Goal: Book appointment/travel/reservation

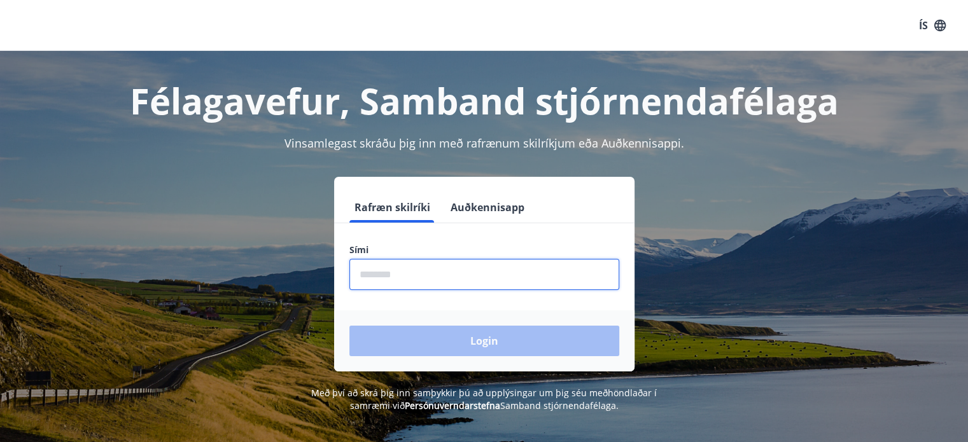
click at [373, 272] on input "phone" at bounding box center [484, 274] width 270 height 31
type input "********"
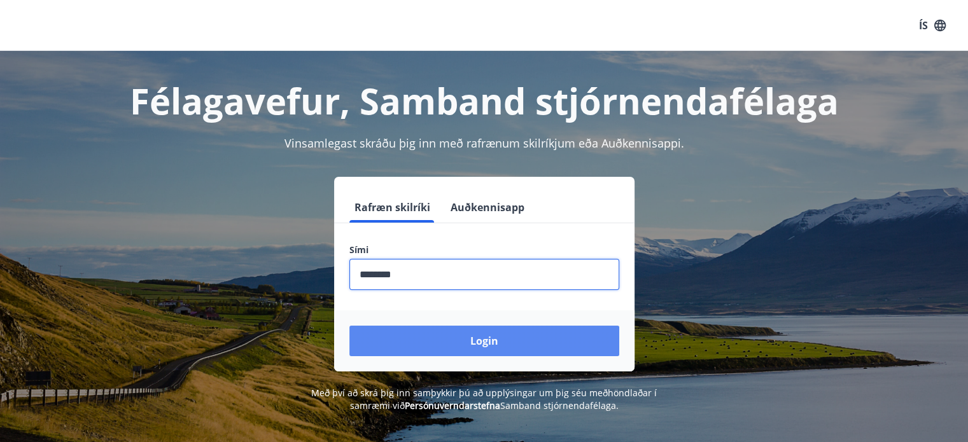
click at [474, 338] on button "Login" at bounding box center [484, 341] width 270 height 31
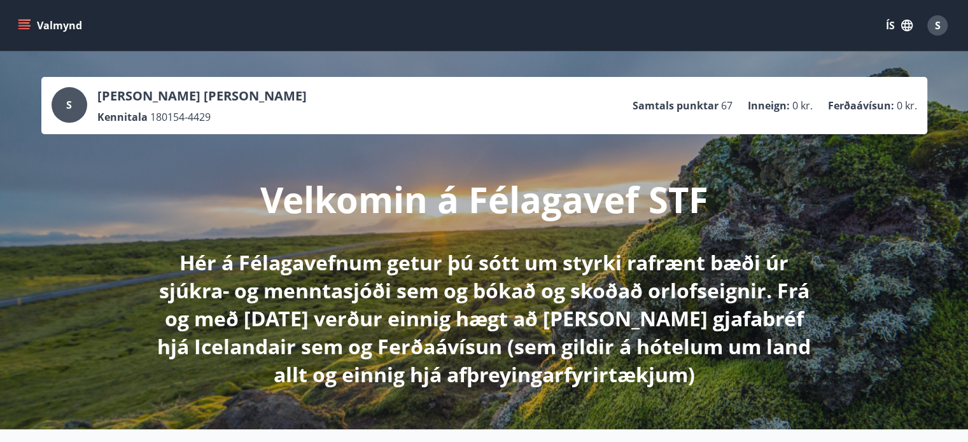
click at [134, 208] on div "Velkomin á Félagavef STF Hér á Félagavefnum getur þú sótt um styrki rafrænt bæð…" at bounding box center [484, 261] width 713 height 255
click at [22, 23] on icon "menu" at bounding box center [23, 22] width 11 height 1
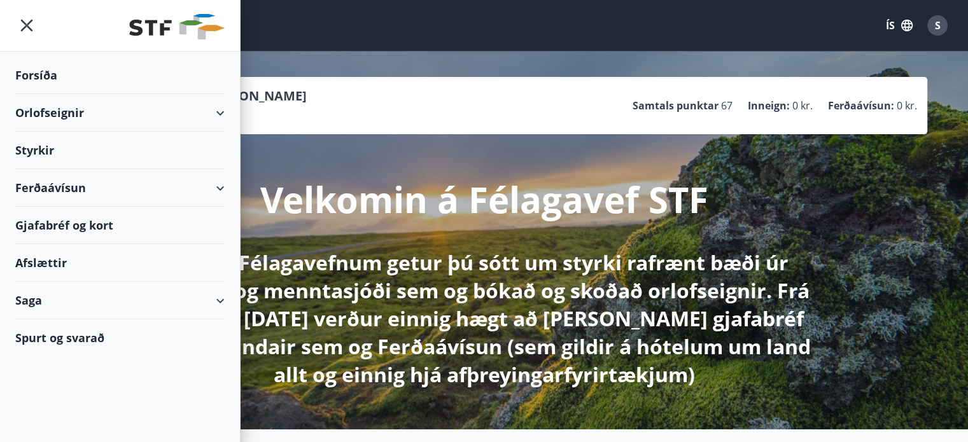
click at [216, 112] on div "Orlofseignir" at bounding box center [119, 113] width 209 height 38
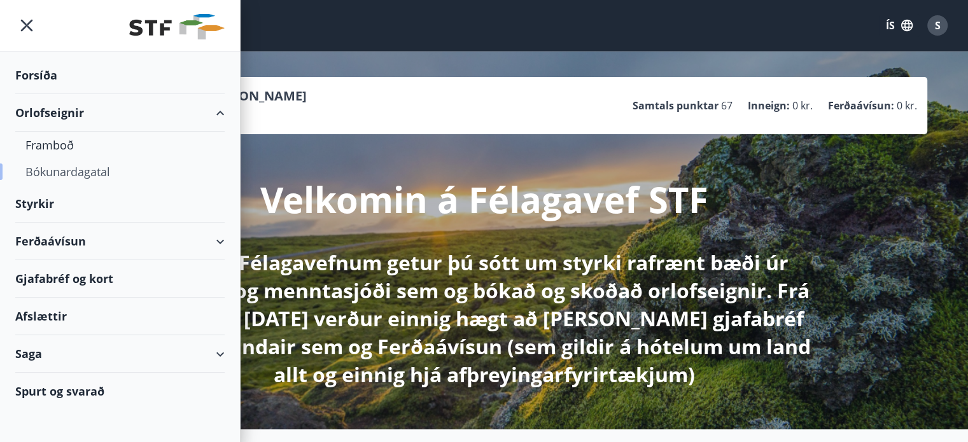
click at [74, 171] on div "Bókunardagatal" at bounding box center [119, 171] width 189 height 27
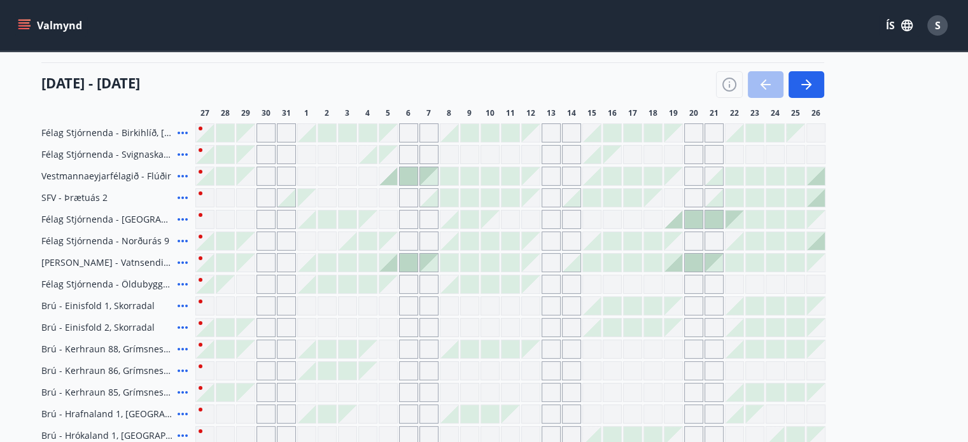
scroll to position [153, 0]
click at [236, 176] on div "Gráir dagar eru ekki bókanlegir" at bounding box center [245, 176] width 19 height 19
click at [250, 180] on div "Gráir dagar eru ekki bókanlegir" at bounding box center [246, 177] width 18 height 18
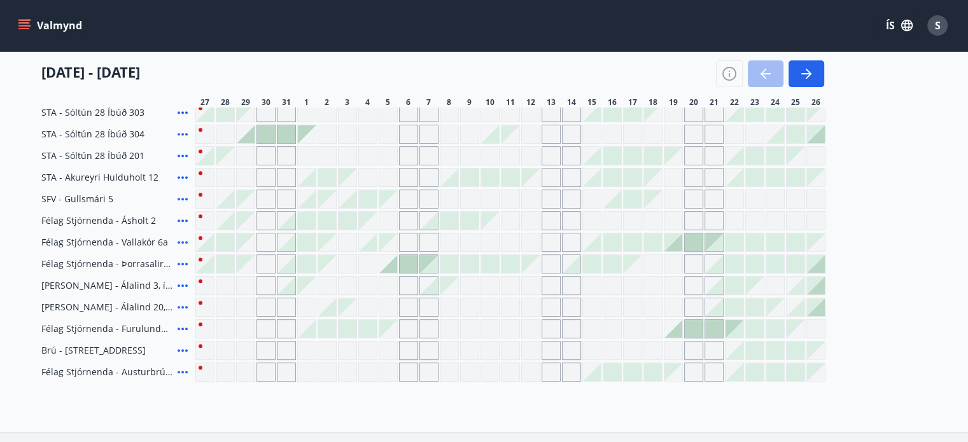
scroll to position [486, 0]
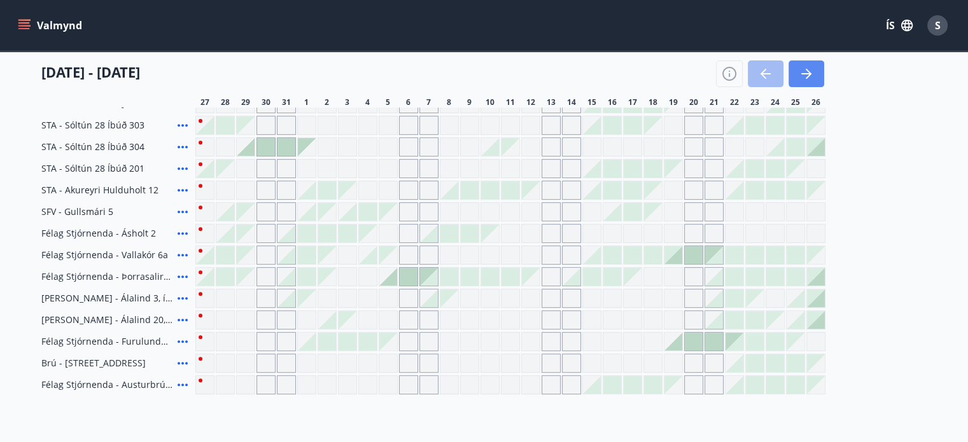
click at [800, 81] on button "button" at bounding box center [807, 73] width 36 height 27
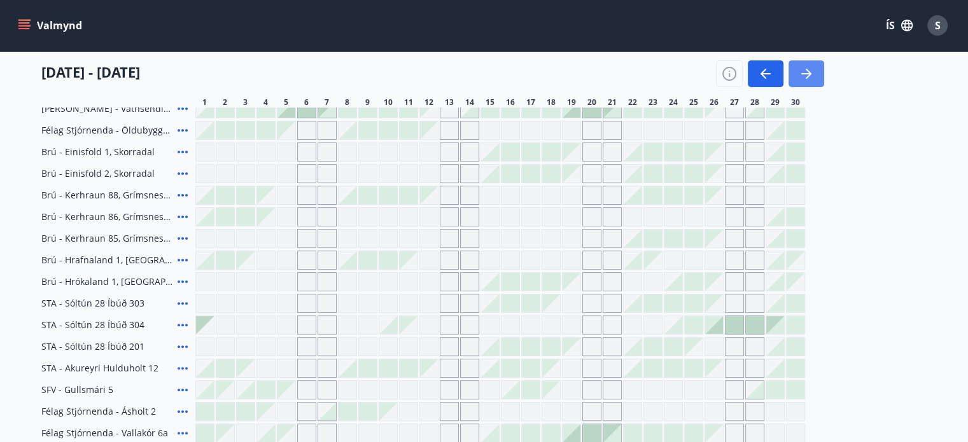
scroll to position [282, 0]
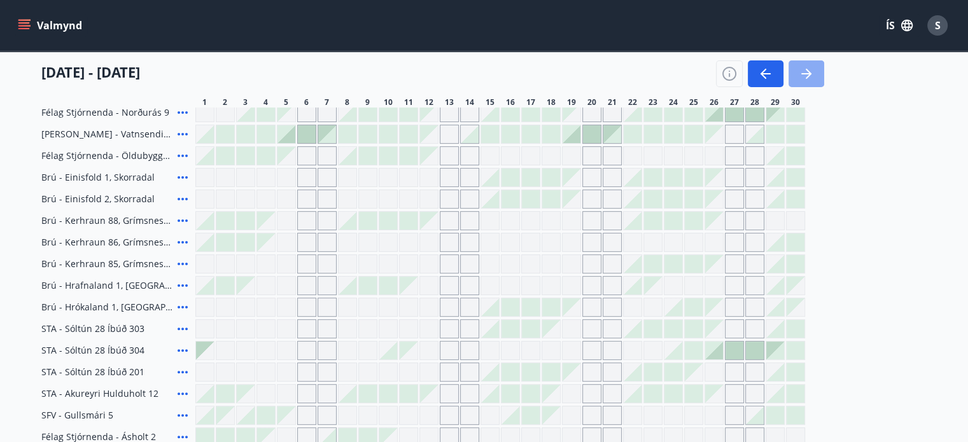
click at [805, 79] on icon "button" at bounding box center [806, 73] width 15 height 15
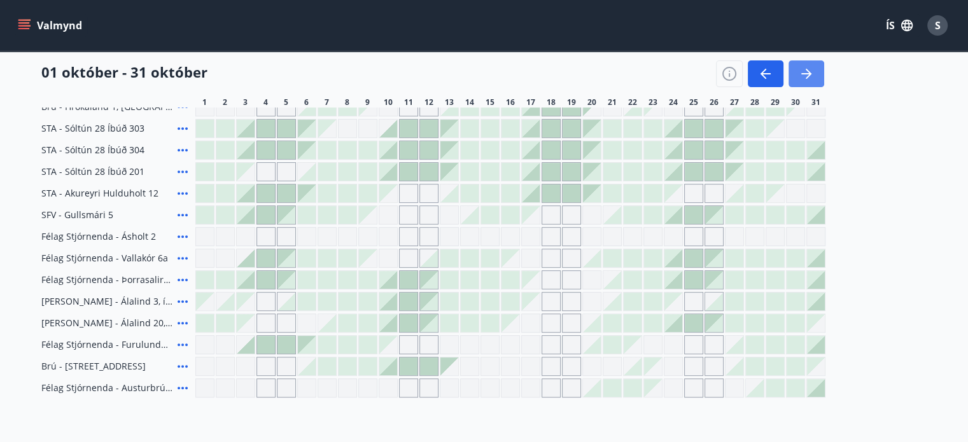
scroll to position [486, 0]
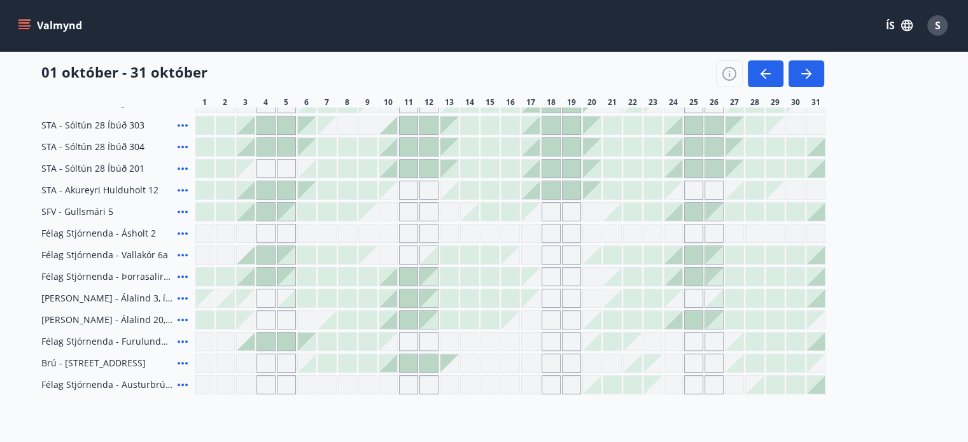
click at [326, 297] on div at bounding box center [327, 299] width 18 height 18
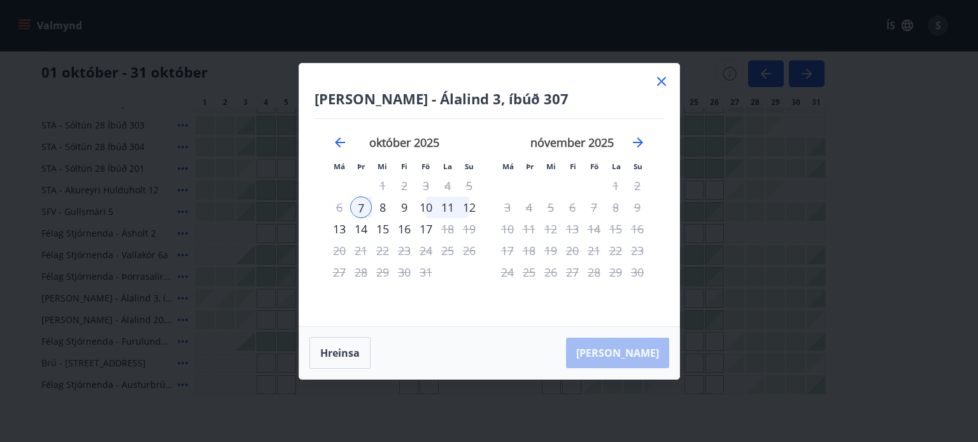
click at [662, 80] on icon at bounding box center [661, 81] width 9 height 9
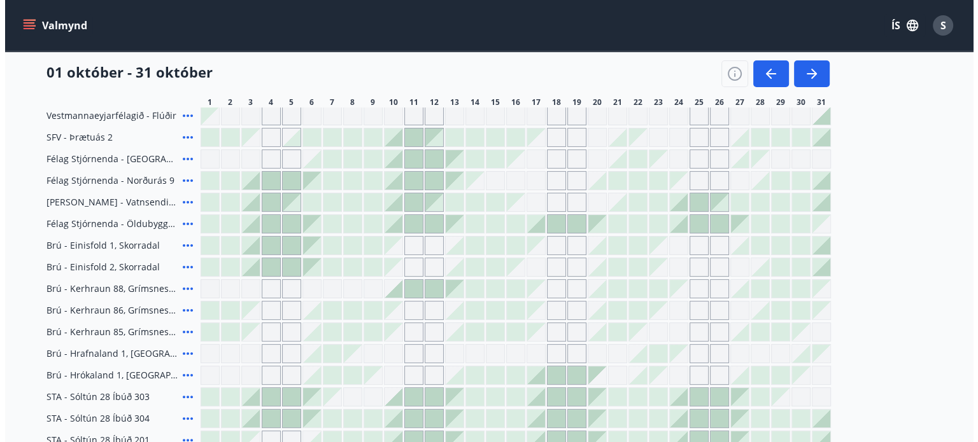
scroll to position [196, 0]
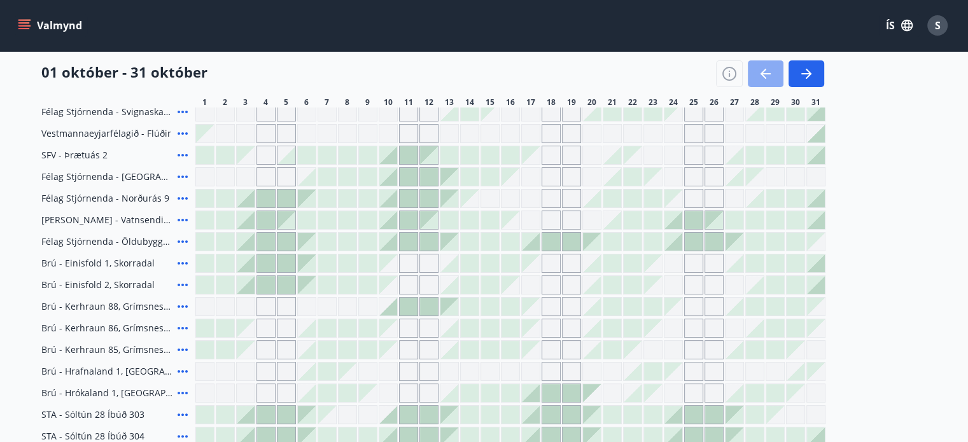
click at [766, 75] on icon "button" at bounding box center [765, 73] width 15 height 15
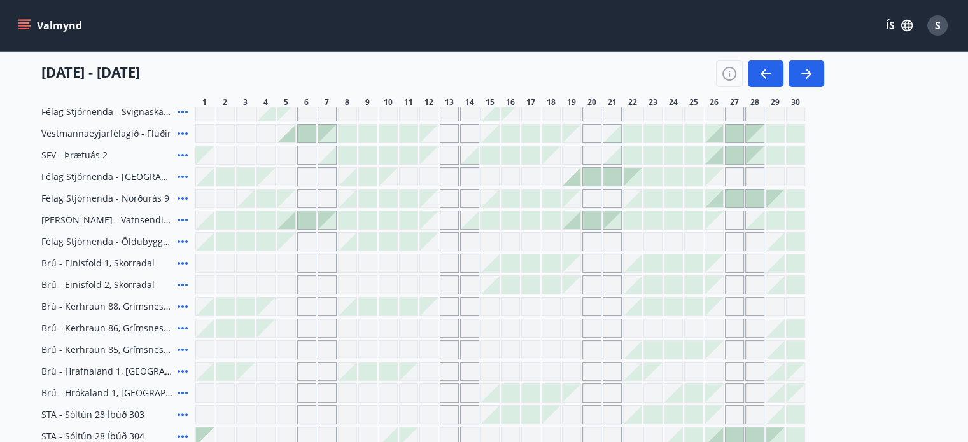
click at [346, 137] on div at bounding box center [348, 134] width 18 height 18
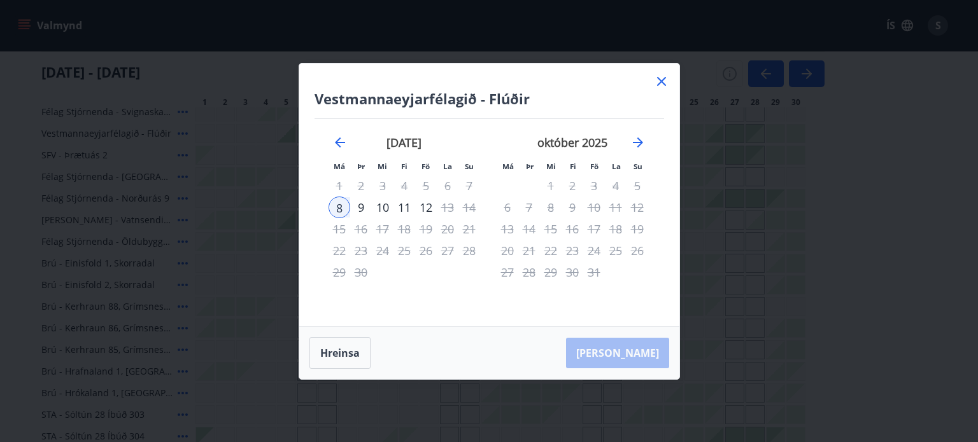
click at [657, 78] on icon at bounding box center [661, 81] width 15 height 15
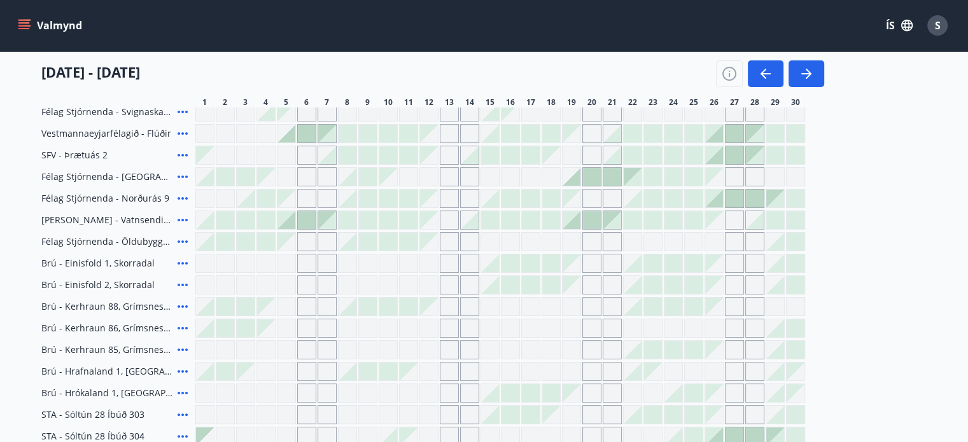
click at [181, 133] on icon at bounding box center [182, 133] width 15 height 15
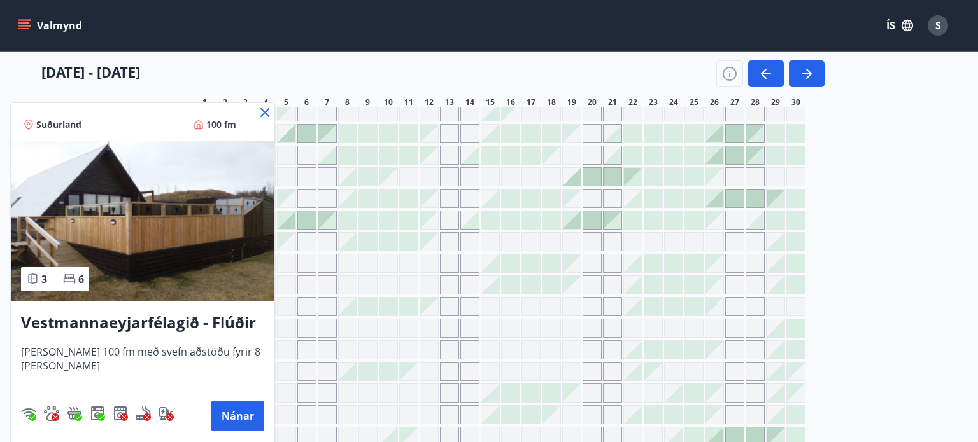
click at [143, 318] on h3 "Vestmannaeyjarfélagið - Flúðir" at bounding box center [142, 323] width 243 height 23
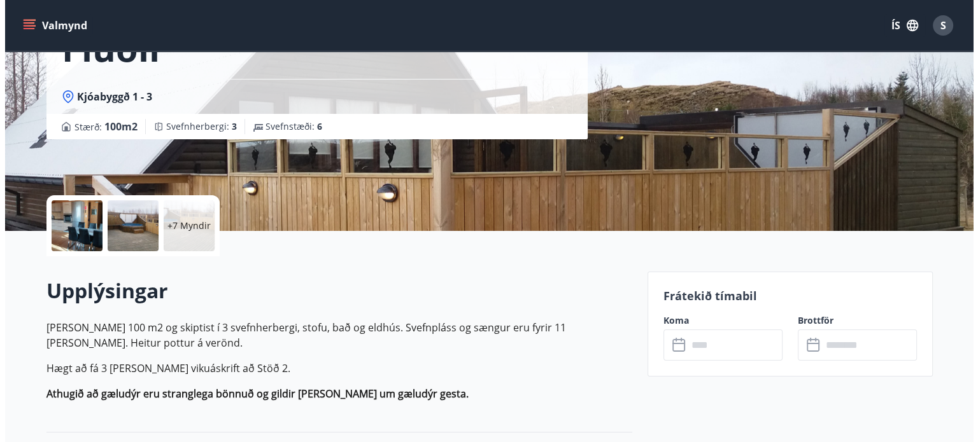
scroll to position [153, 0]
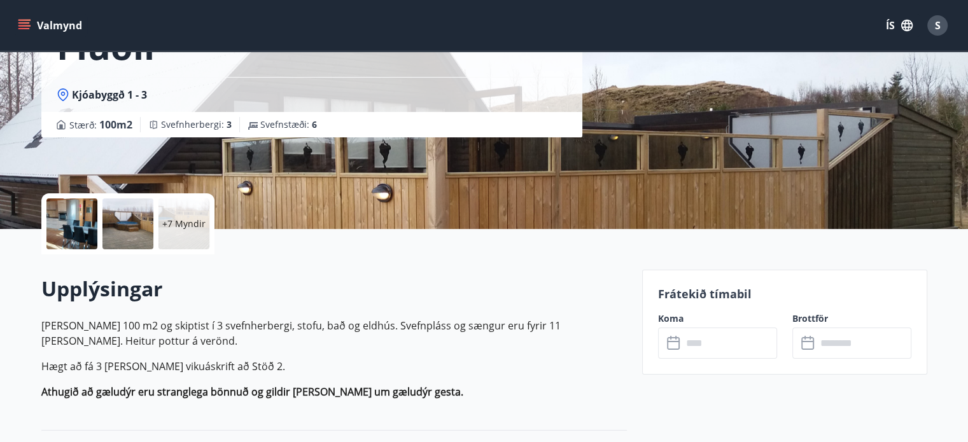
click at [78, 226] on div at bounding box center [71, 224] width 51 height 51
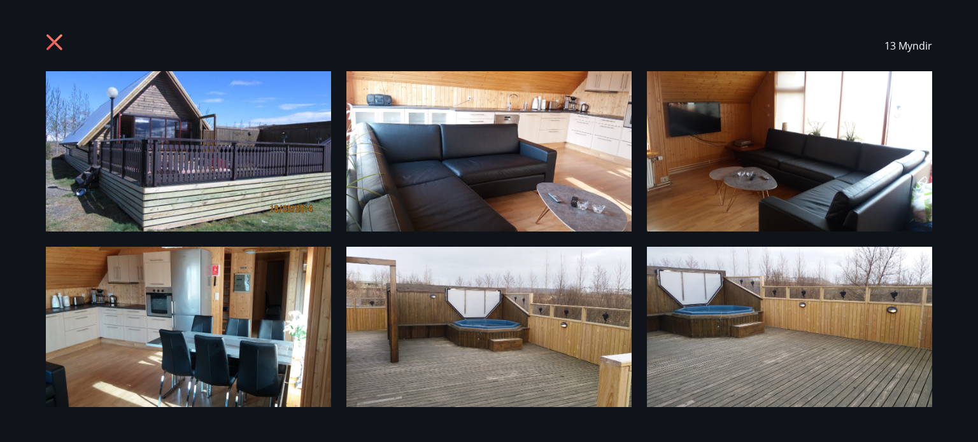
click at [514, 325] on img at bounding box center [488, 327] width 285 height 160
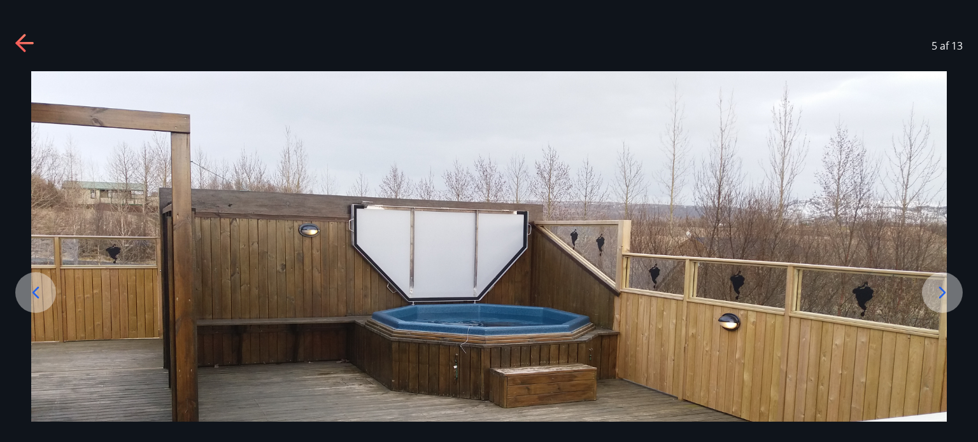
click at [938, 283] on icon at bounding box center [942, 293] width 20 height 20
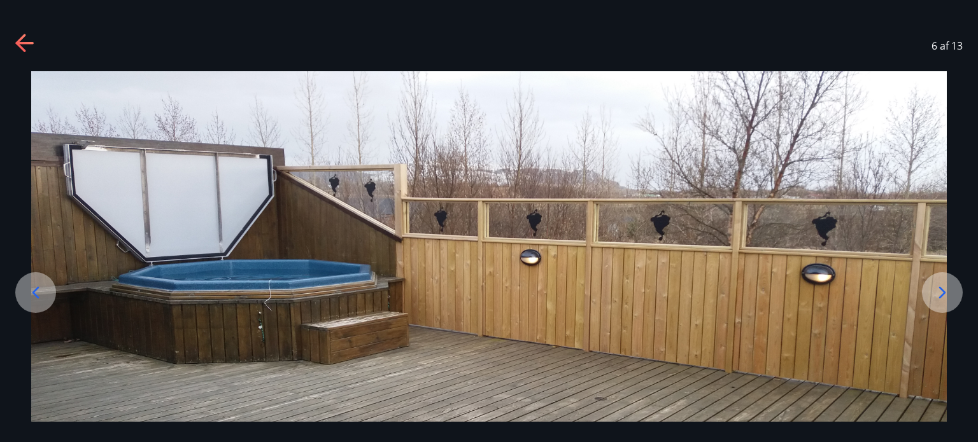
click at [938, 283] on icon at bounding box center [942, 293] width 20 height 20
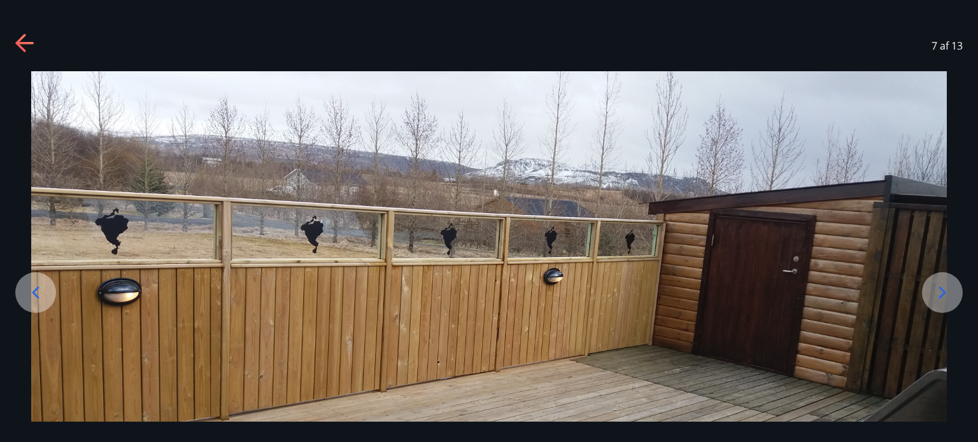
click at [938, 283] on icon at bounding box center [942, 293] width 20 height 20
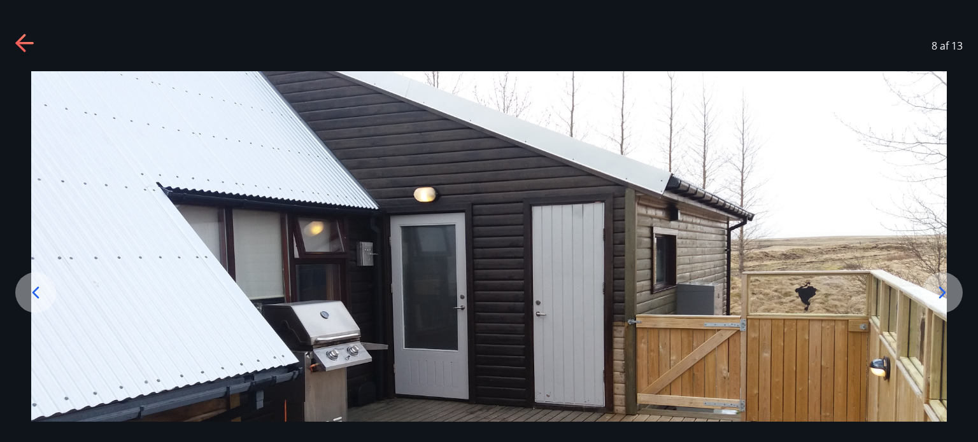
click at [938, 283] on icon at bounding box center [942, 293] width 20 height 20
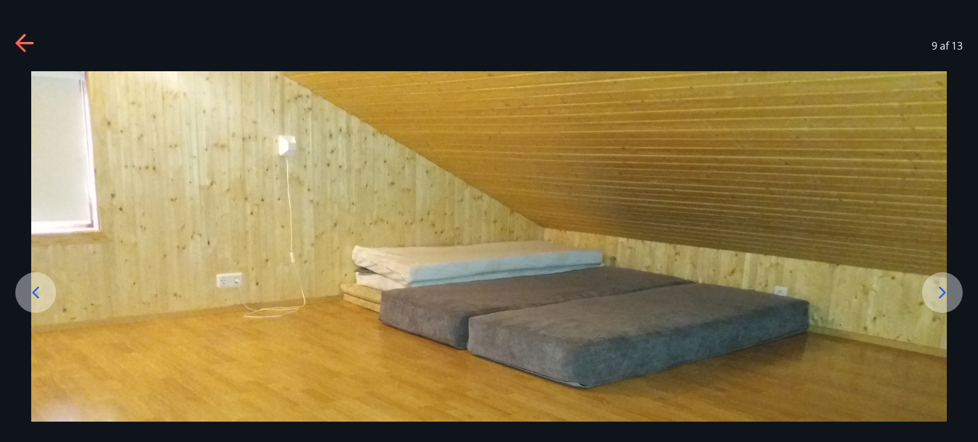
click at [938, 283] on icon at bounding box center [942, 293] width 20 height 20
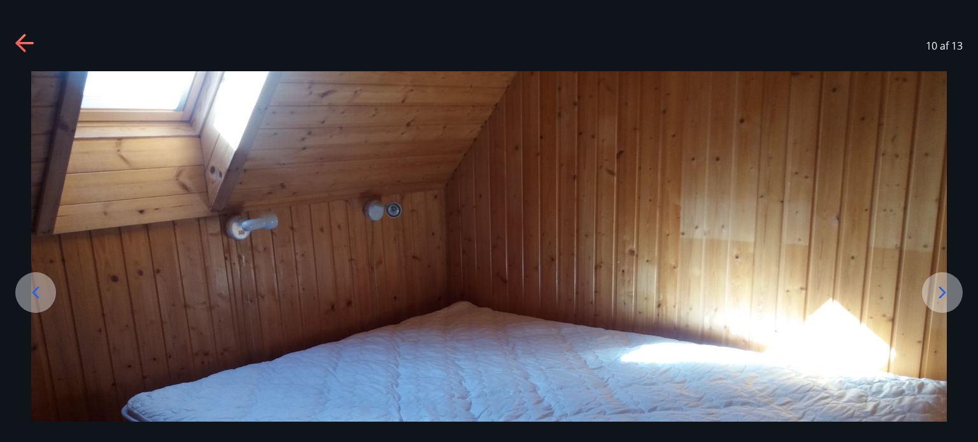
click at [938, 283] on icon at bounding box center [942, 293] width 20 height 20
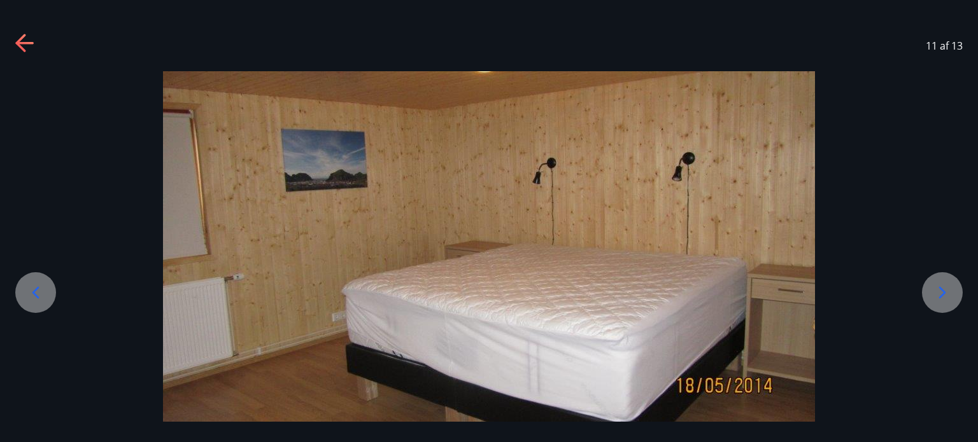
click at [938, 283] on icon at bounding box center [942, 293] width 20 height 20
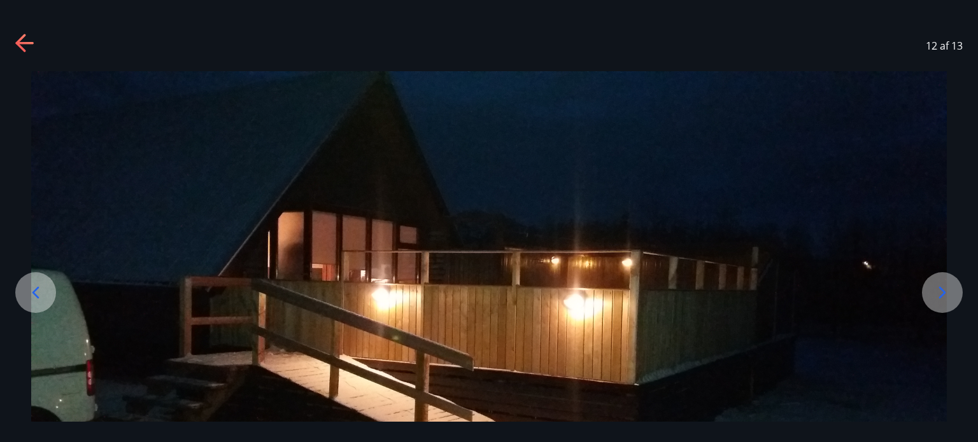
click at [938, 283] on icon at bounding box center [942, 293] width 20 height 20
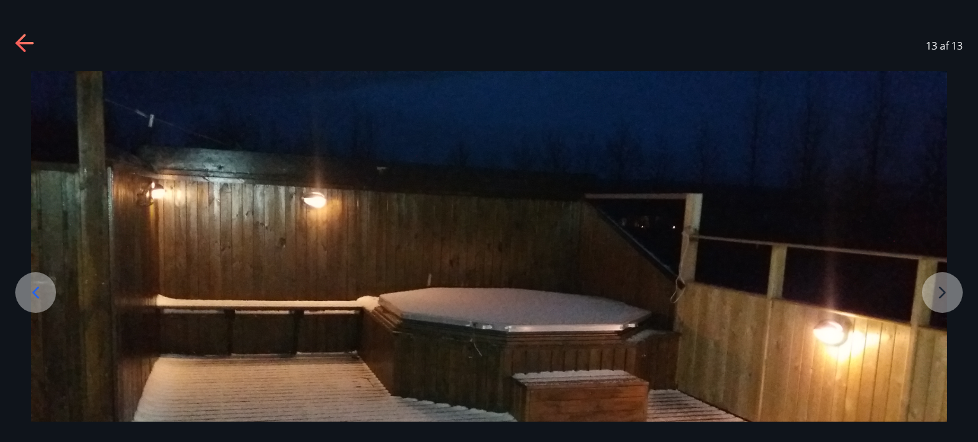
click at [938, 283] on img at bounding box center [488, 328] width 915 height 515
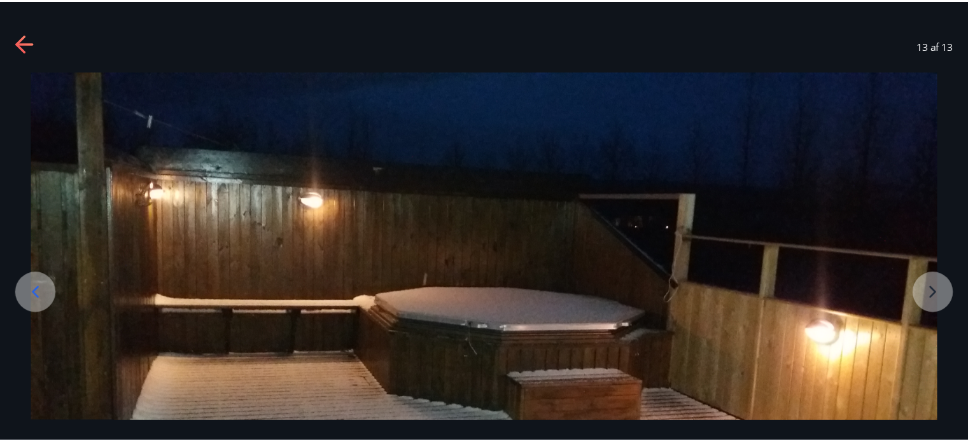
scroll to position [51, 0]
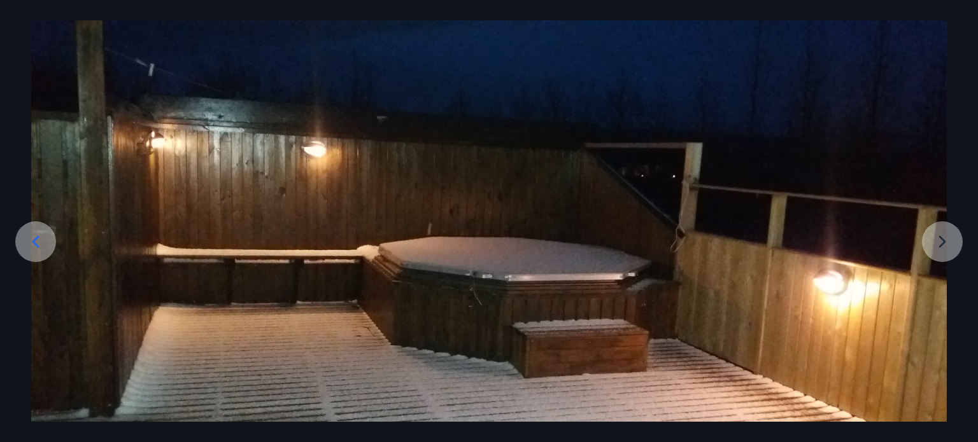
click at [945, 244] on img at bounding box center [488, 277] width 915 height 515
click at [942, 240] on img at bounding box center [488, 277] width 915 height 515
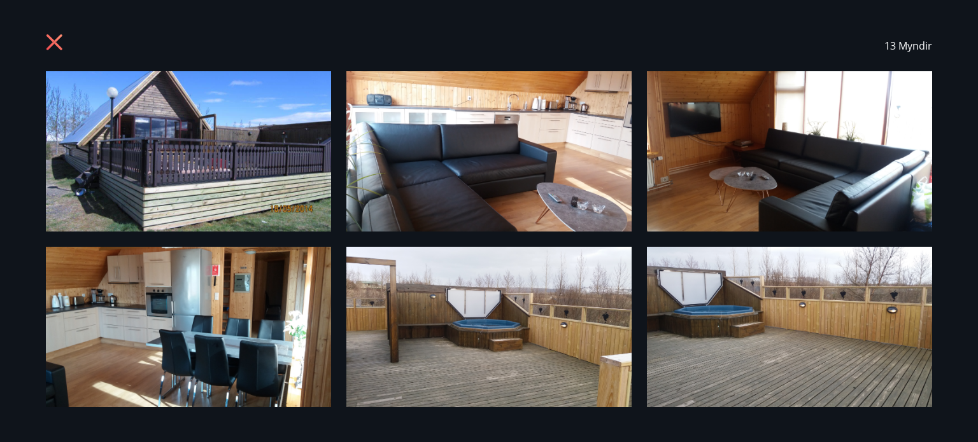
click at [55, 38] on icon at bounding box center [56, 44] width 20 height 20
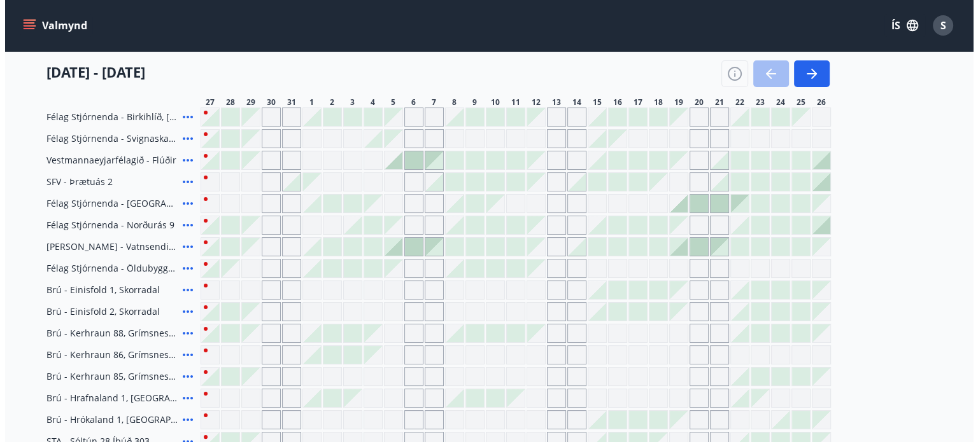
scroll to position [193, 0]
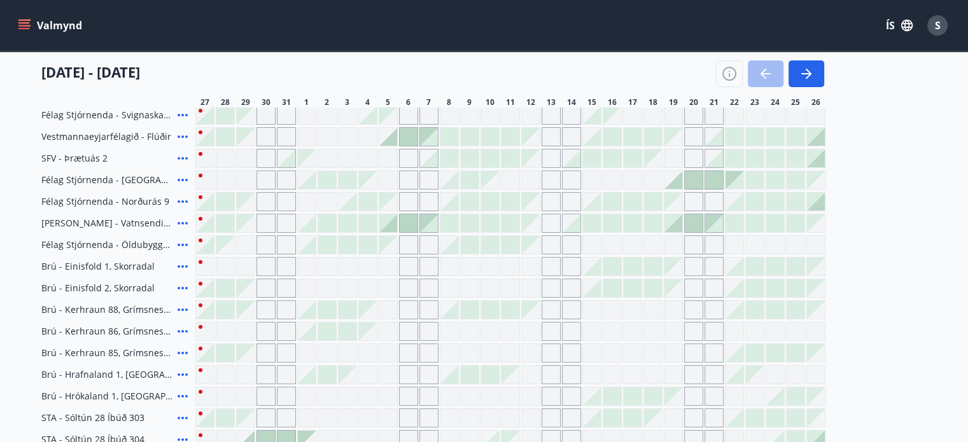
click at [179, 287] on icon at bounding box center [183, 288] width 10 height 3
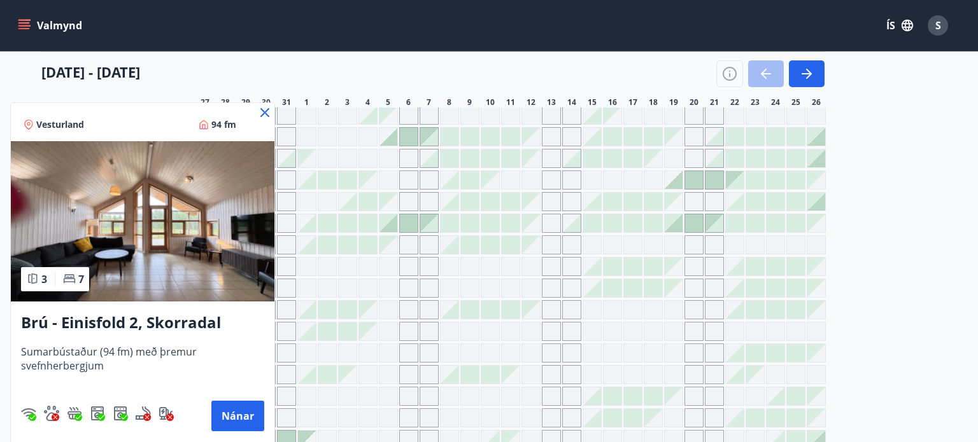
click at [156, 320] on h3 "Brú - Einisfold 2, Skorradal" at bounding box center [142, 323] width 243 height 23
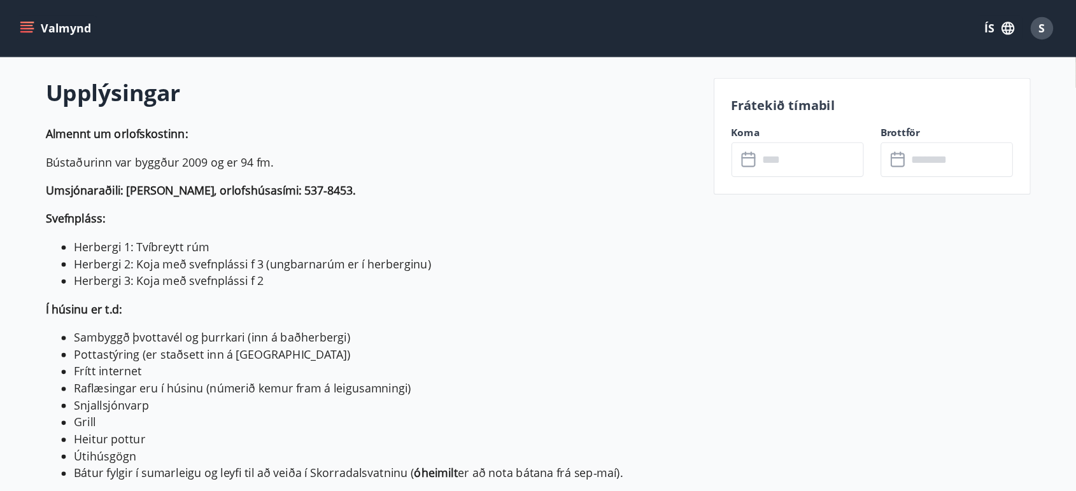
scroll to position [356, 0]
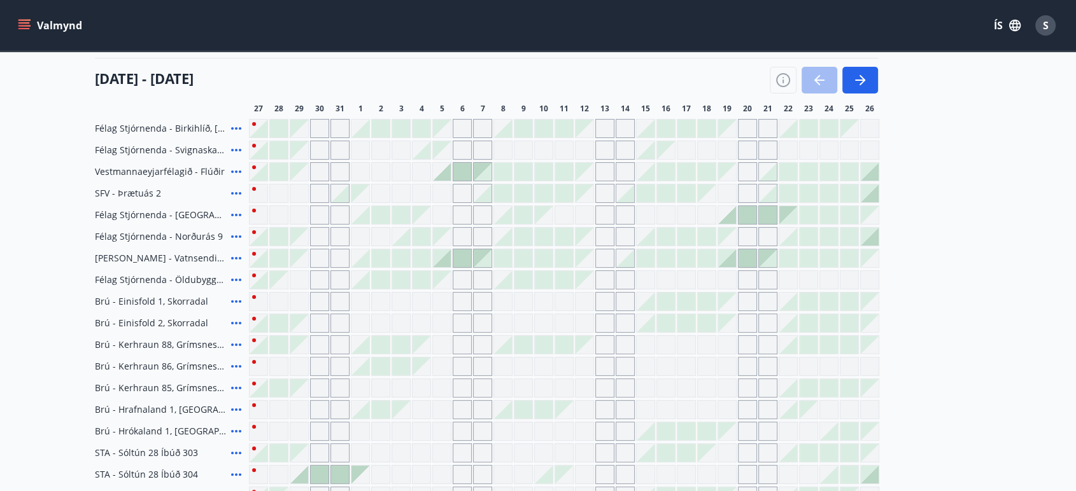
scroll to position [130, 0]
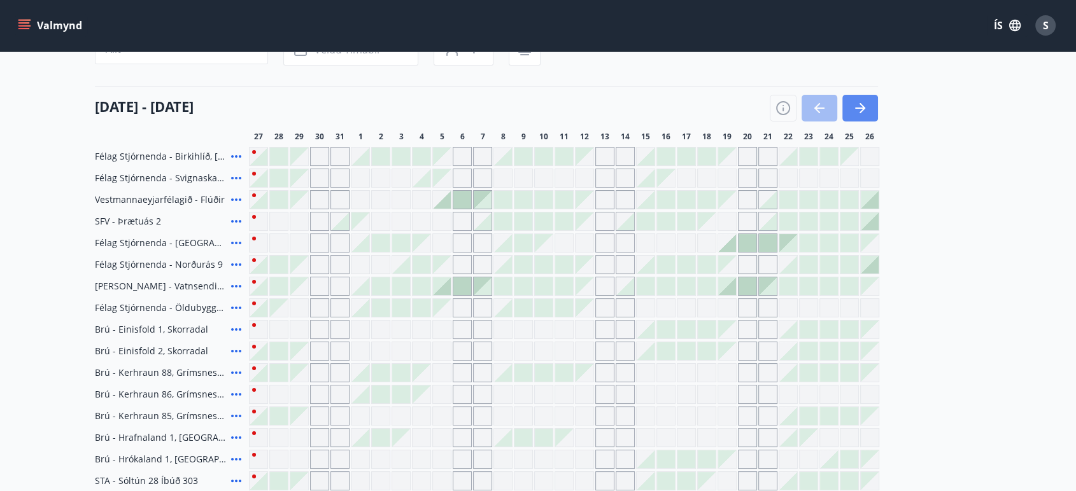
click at [852, 108] on icon "button" at bounding box center [859, 108] width 15 height 15
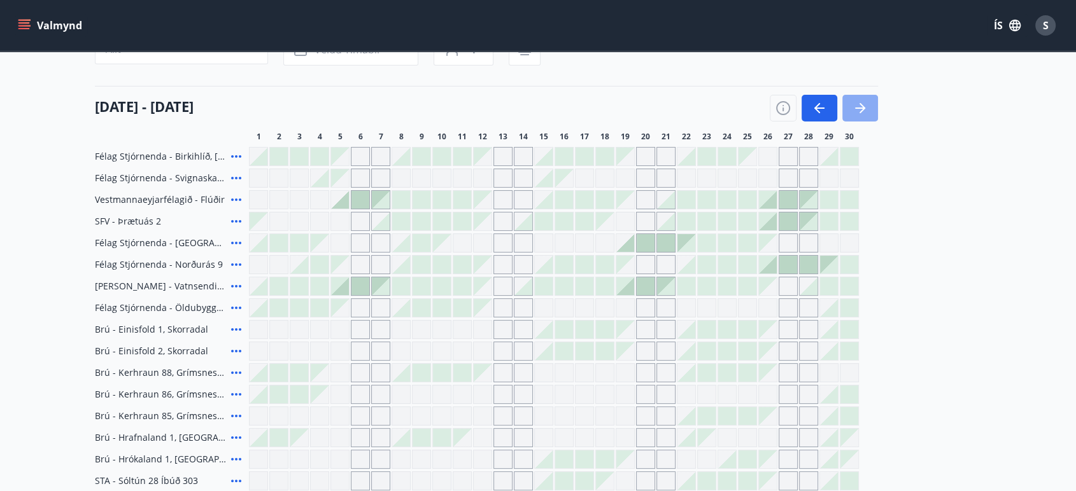
click at [852, 108] on icon "button" at bounding box center [859, 108] width 15 height 15
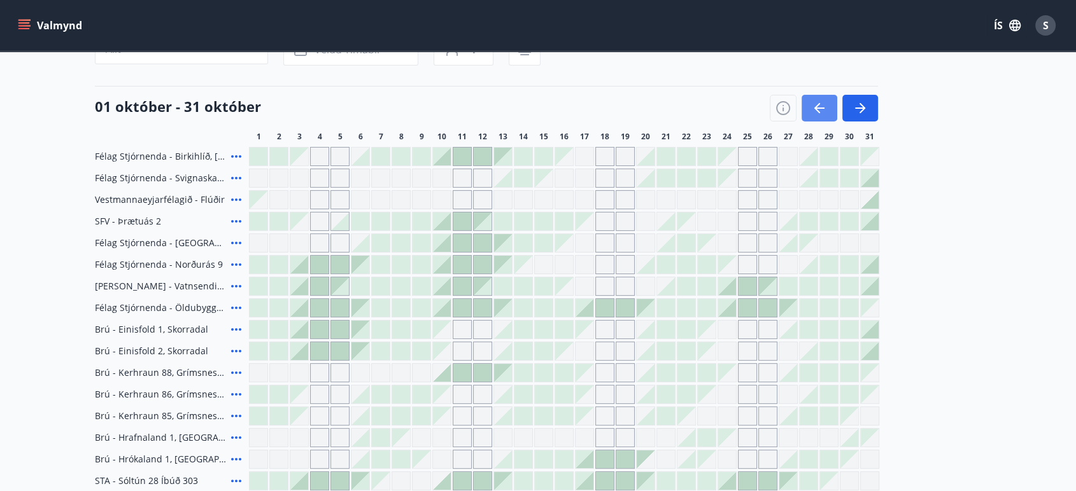
click at [820, 105] on icon "button" at bounding box center [819, 108] width 15 height 15
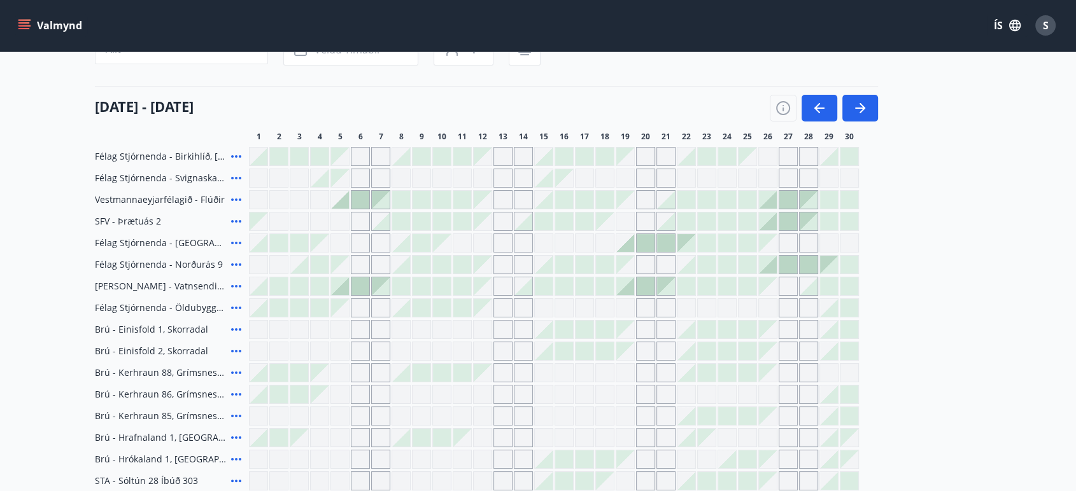
click at [346, 204] on div at bounding box center [340, 200] width 18 height 18
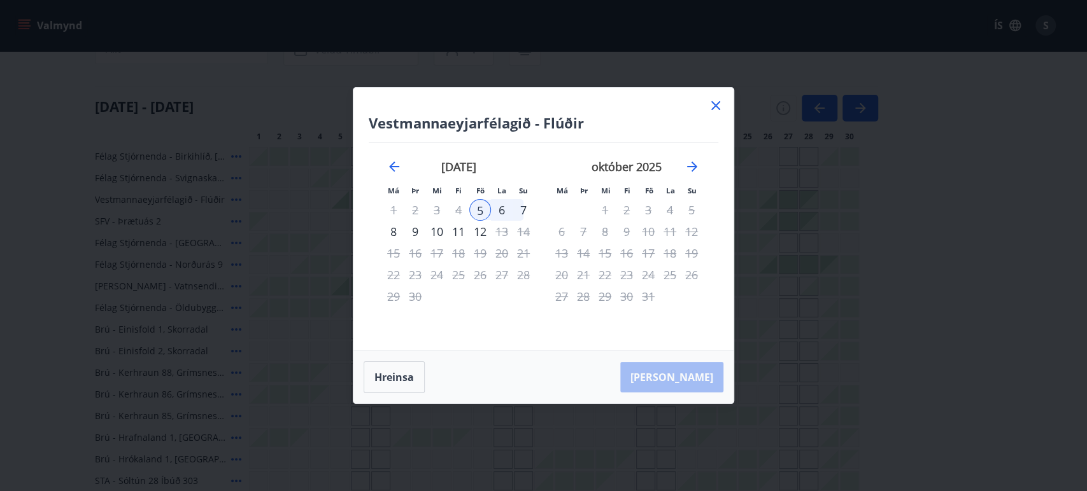
click at [393, 234] on div "8" at bounding box center [394, 232] width 22 height 22
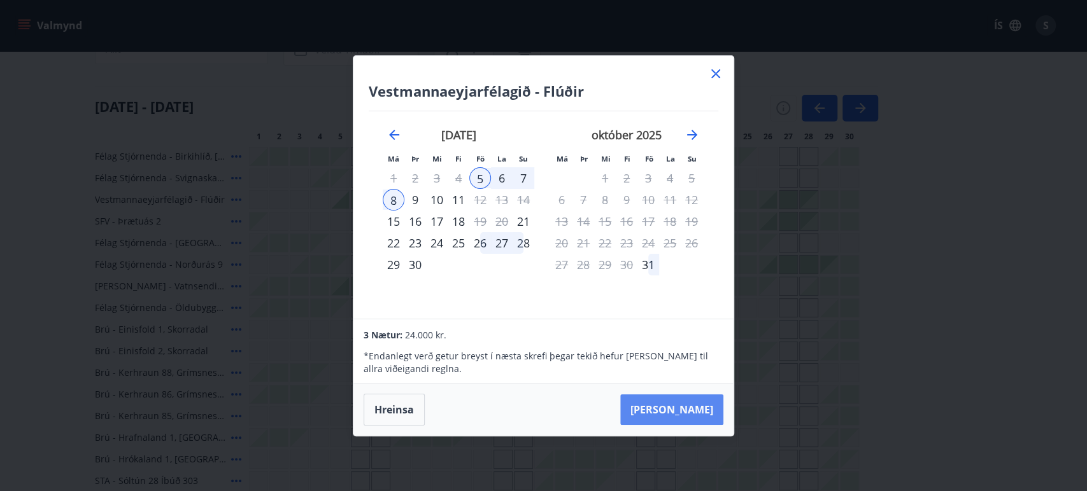
click at [711, 410] on button "[PERSON_NAME]" at bounding box center [671, 410] width 103 height 31
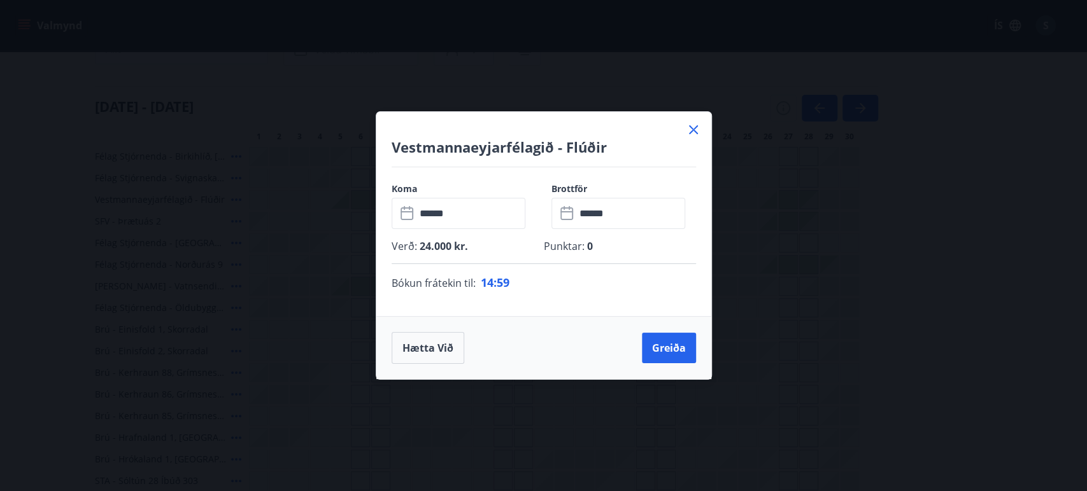
click at [693, 129] on icon at bounding box center [693, 129] width 9 height 9
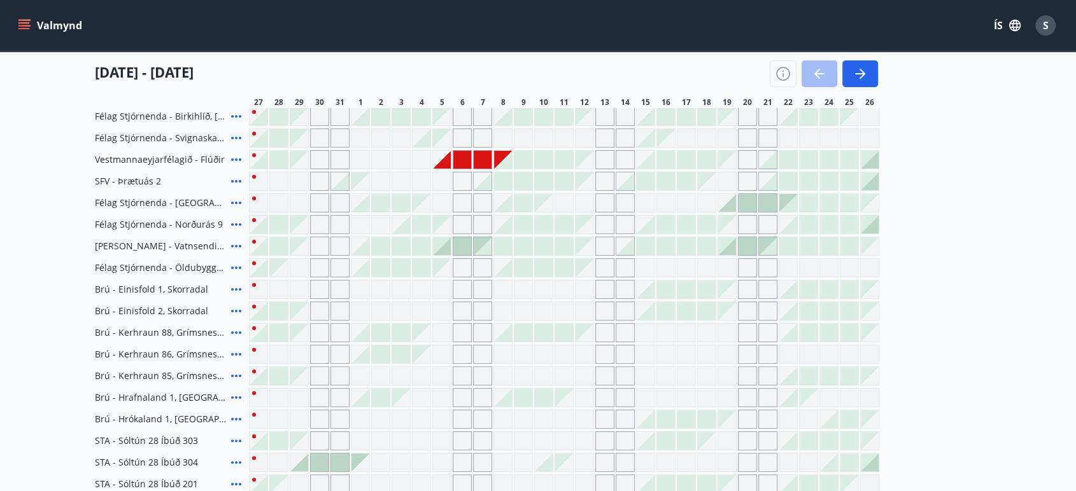
scroll to position [169, 0]
click at [448, 162] on div at bounding box center [442, 160] width 18 height 18
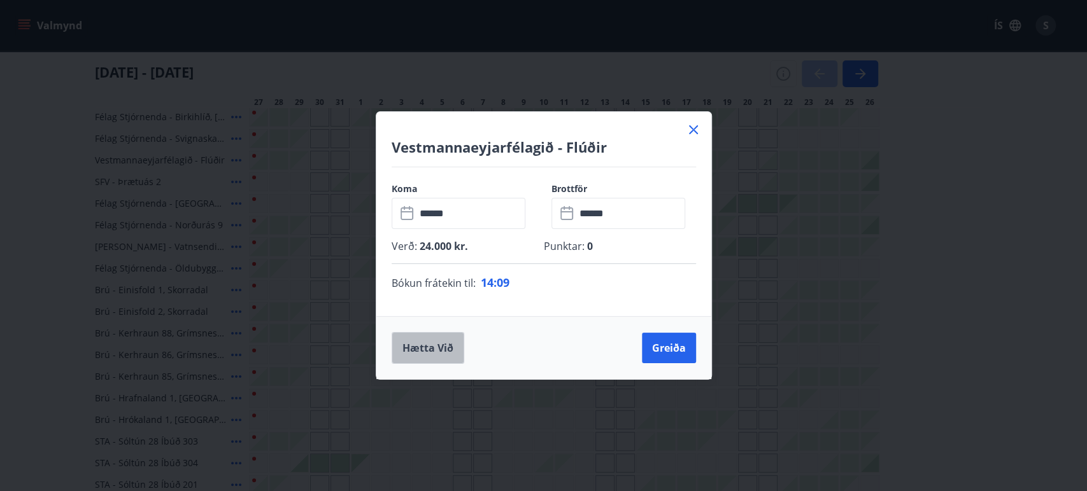
click at [425, 346] on button "Hætta við" at bounding box center [427, 348] width 73 height 32
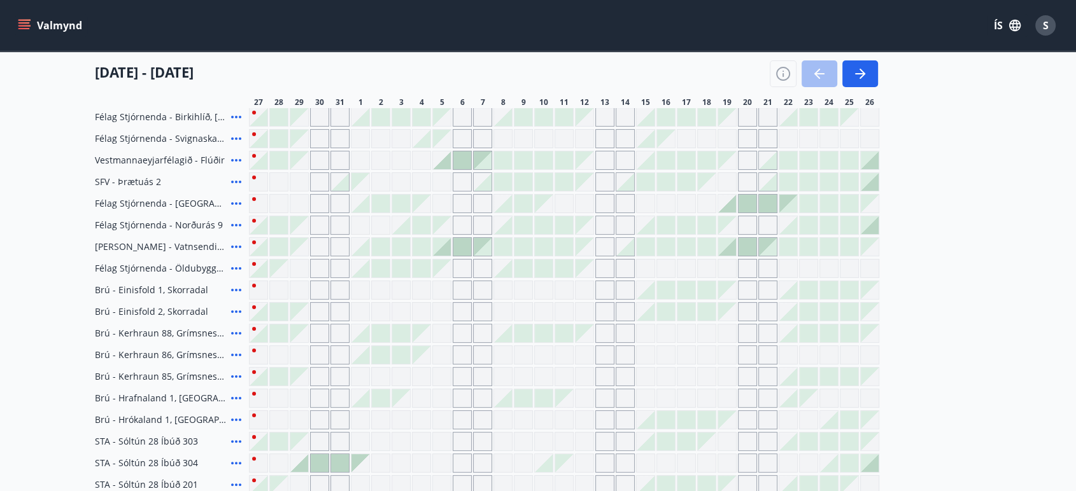
click at [487, 167] on div at bounding box center [483, 160] width 18 height 18
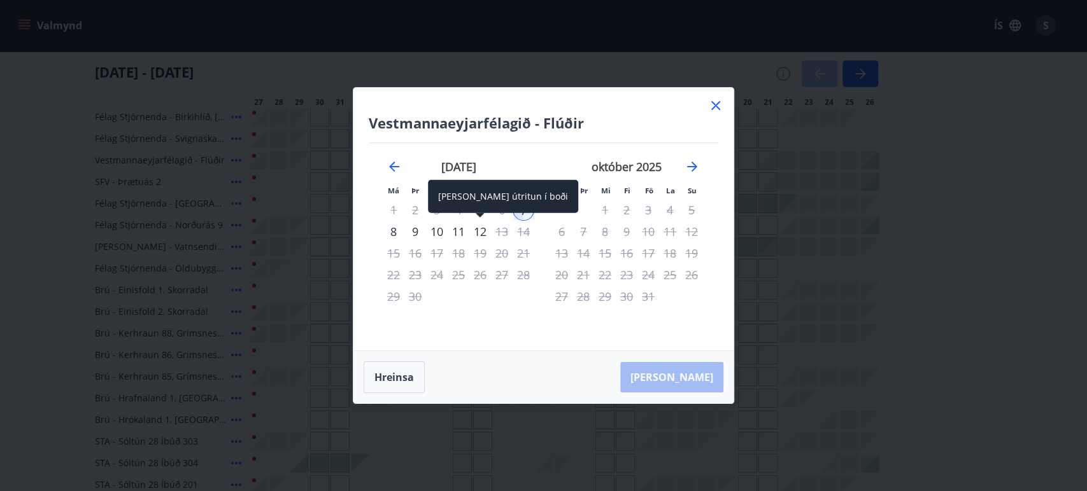
click at [479, 233] on div "12" at bounding box center [480, 232] width 22 height 22
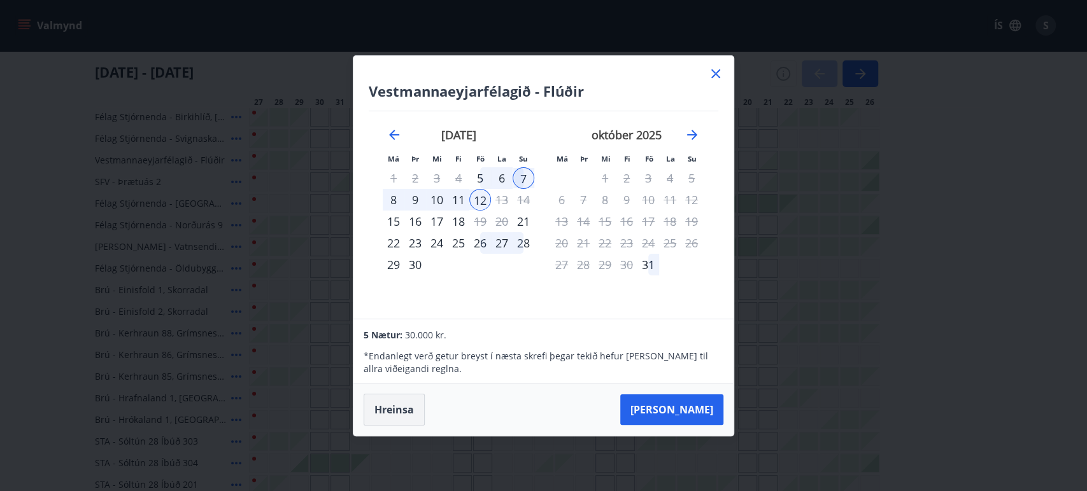
click at [387, 422] on button "Hreinsa" at bounding box center [393, 410] width 61 height 32
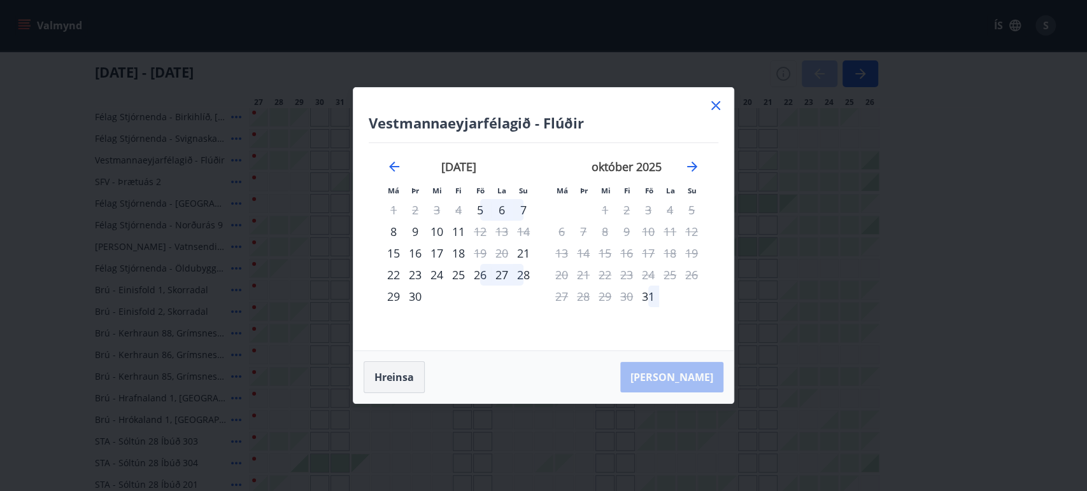
click at [391, 374] on button "Hreinsa" at bounding box center [393, 378] width 61 height 32
click at [715, 105] on icon at bounding box center [715, 105] width 9 height 9
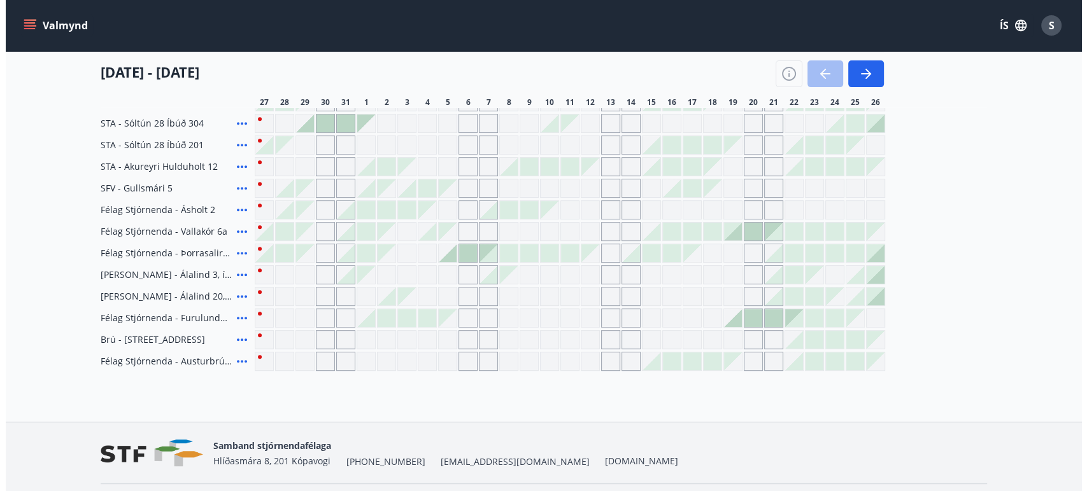
scroll to position [537, 0]
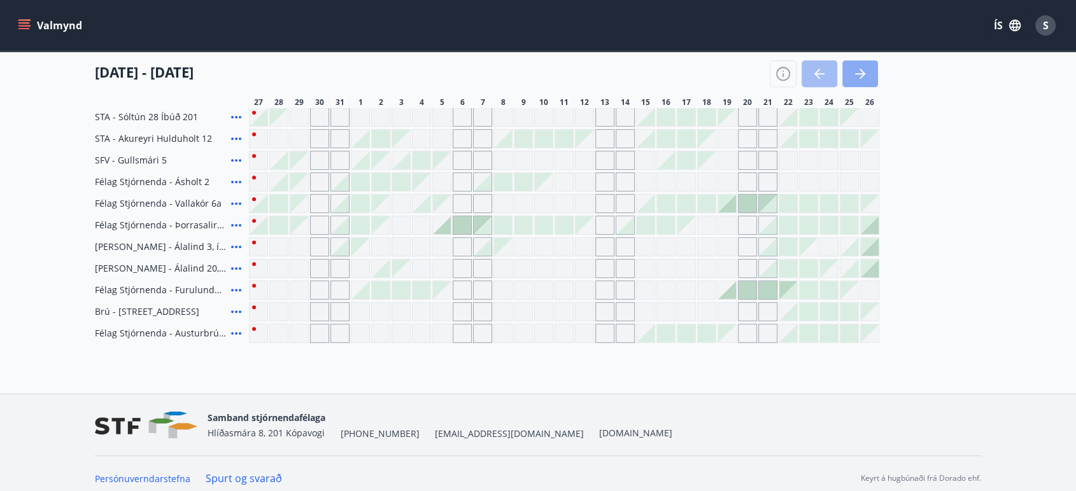
click at [861, 71] on icon "button" at bounding box center [859, 73] width 15 height 15
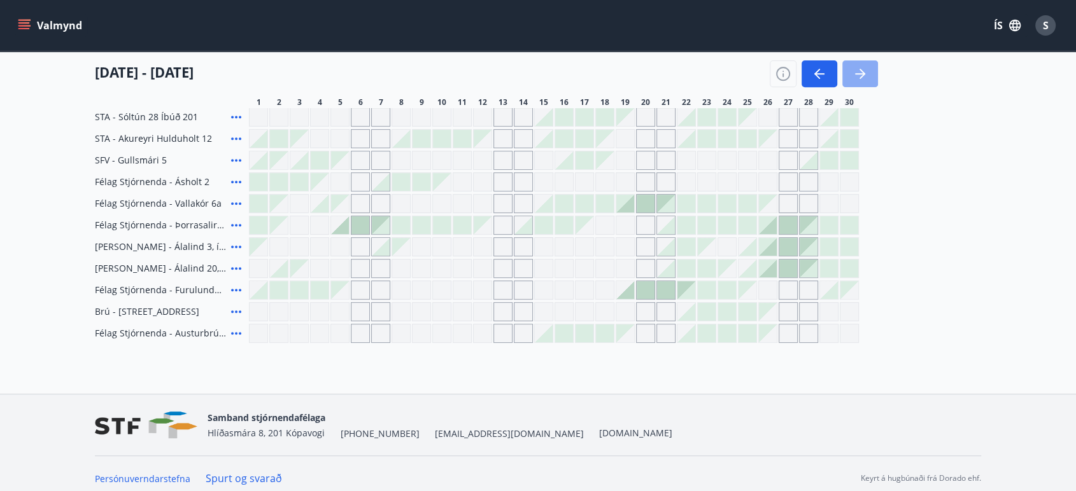
click at [861, 68] on icon "button" at bounding box center [859, 73] width 15 height 15
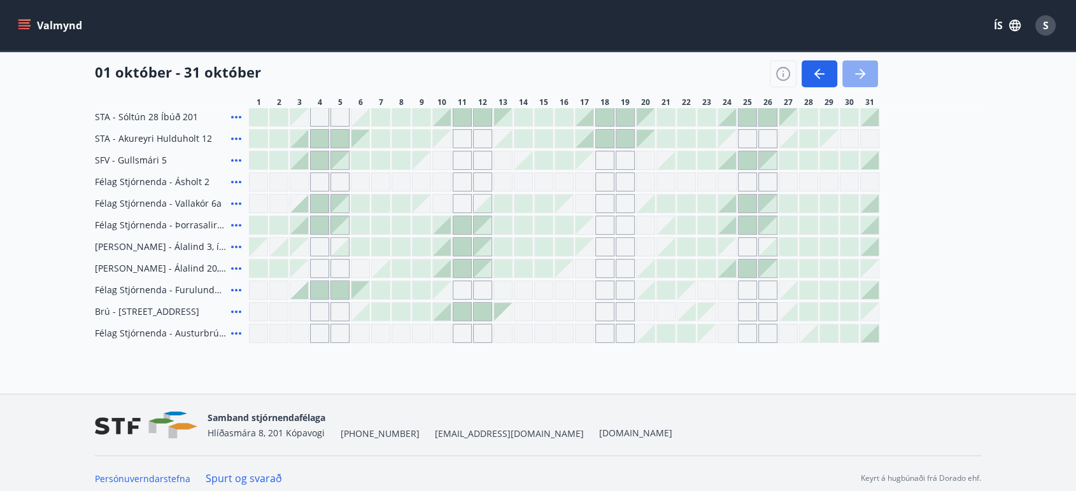
click at [861, 68] on icon "button" at bounding box center [859, 73] width 15 height 15
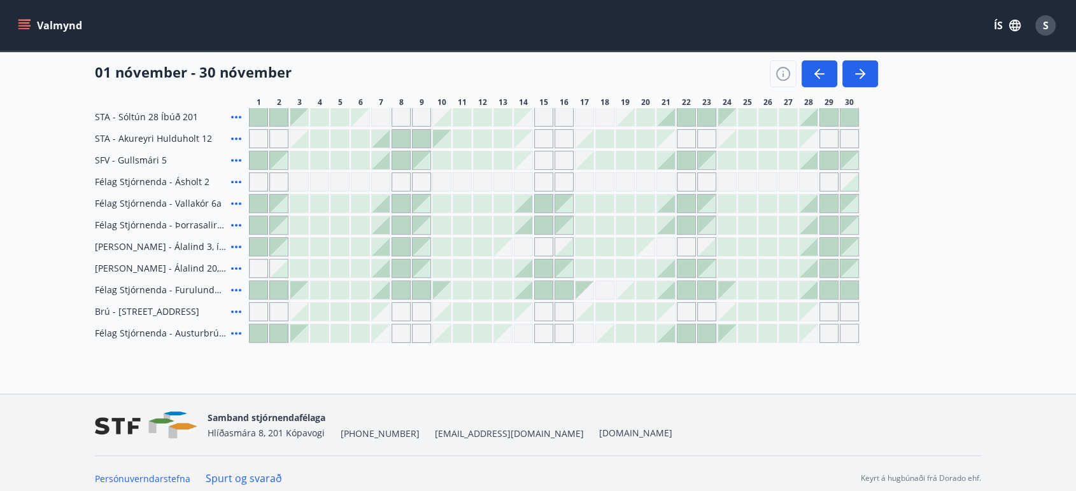
click at [1046, 24] on span "S" at bounding box center [1046, 25] width 6 height 14
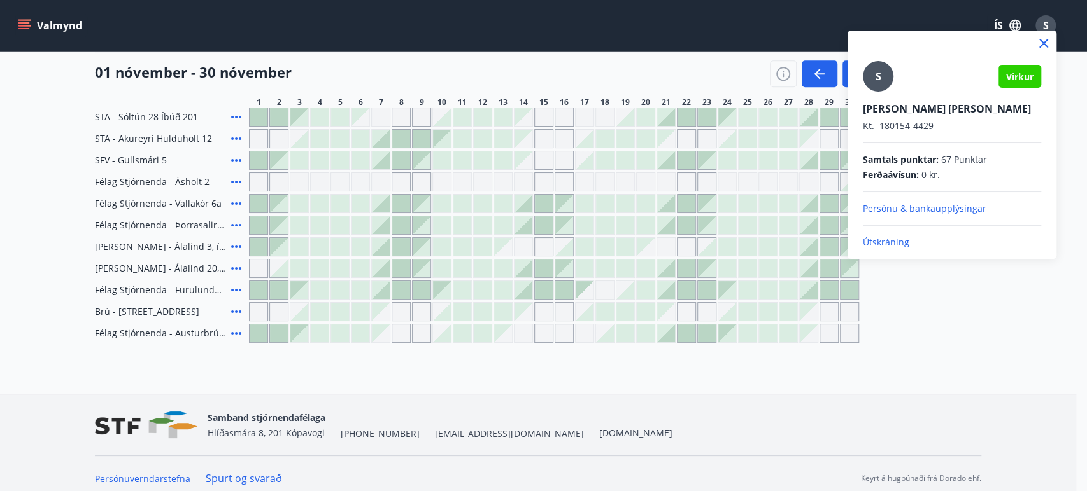
click at [893, 241] on p "Útskráning" at bounding box center [951, 242] width 178 height 13
